Goal: Task Accomplishment & Management: Complete application form

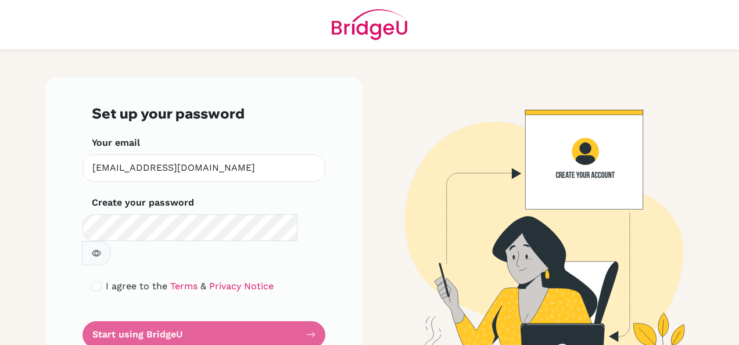
click at [111, 241] on button "button" at bounding box center [96, 253] width 29 height 24
click at [92, 282] on input "checkbox" at bounding box center [96, 286] width 9 height 9
checkbox input "true"
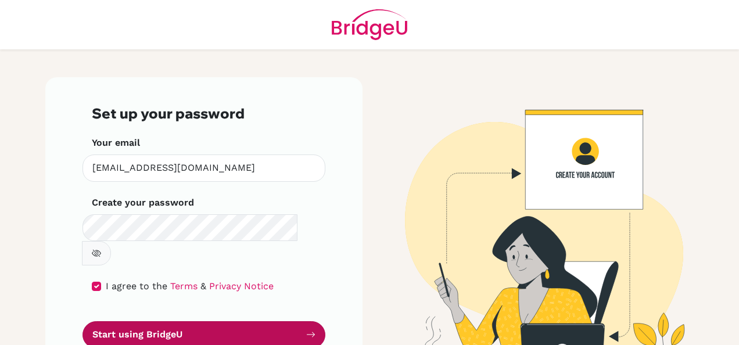
click at [149, 321] on button "Start using BridgeU" at bounding box center [204, 334] width 243 height 27
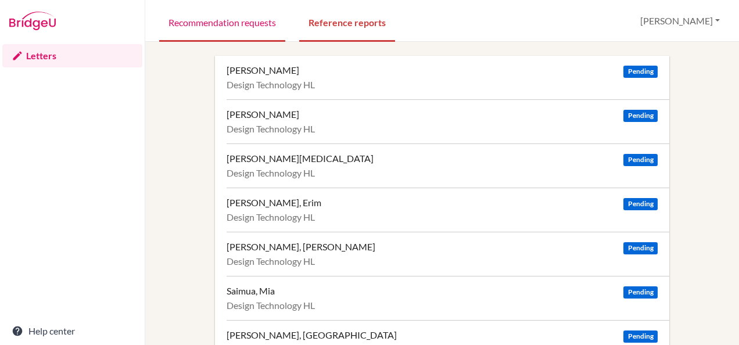
click at [241, 22] on link "Recommendation requests" at bounding box center [222, 22] width 126 height 40
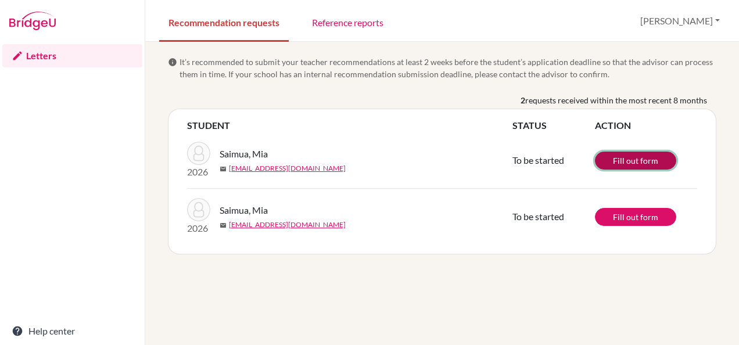
click at [635, 156] on link "Fill out form" at bounding box center [635, 161] width 81 height 18
click at [600, 166] on link "Fill out form" at bounding box center [635, 161] width 81 height 18
